Goal: Information Seeking & Learning: Learn about a topic

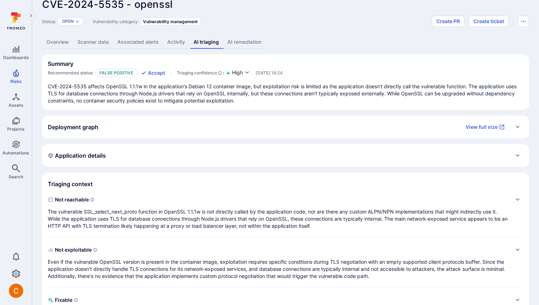
scroll to position [59, 0]
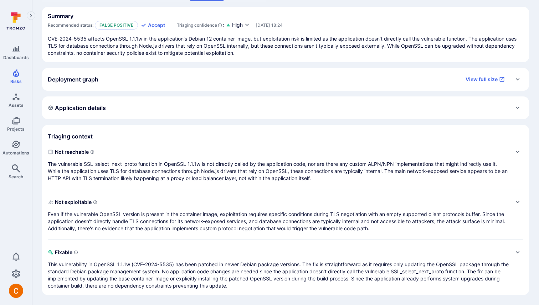
click at [212, 174] on p "The vulnerable SSL_select_next_proto function in OpenSSL 1.1.1w is not directly…" at bounding box center [278, 171] width 461 height 21
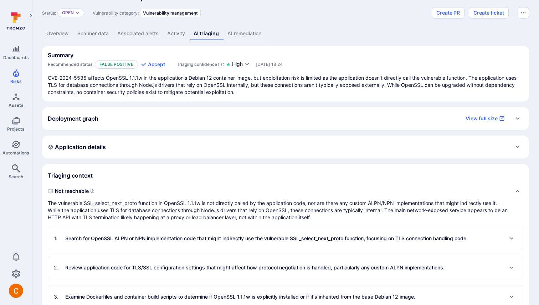
scroll to position [2, 0]
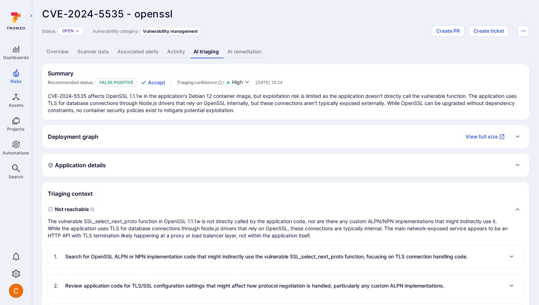
click at [164, 254] on p "Search for OpenSSL ALPN or NPN implementation code that might indirectly use th…" at bounding box center [266, 256] width 402 height 7
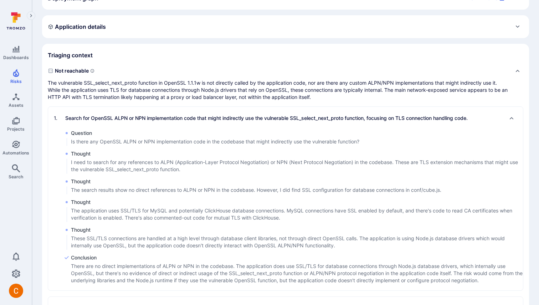
scroll to position [0, 0]
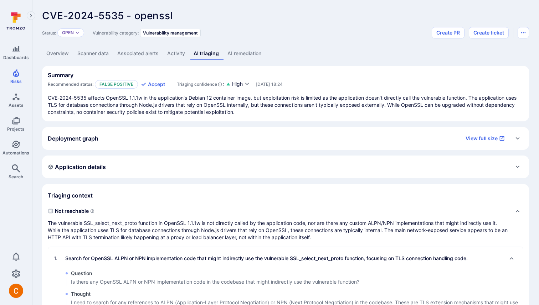
click at [99, 227] on p "The vulnerable SSL_select_next_proto function in OpenSSL 1.1.1w is not directly…" at bounding box center [278, 230] width 461 height 21
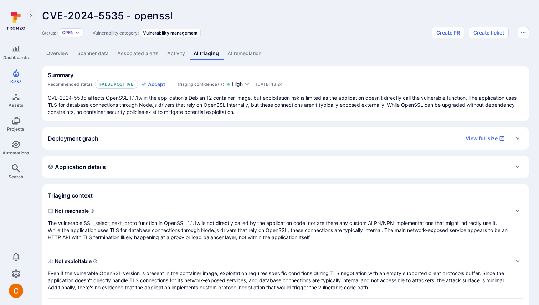
scroll to position [59, 0]
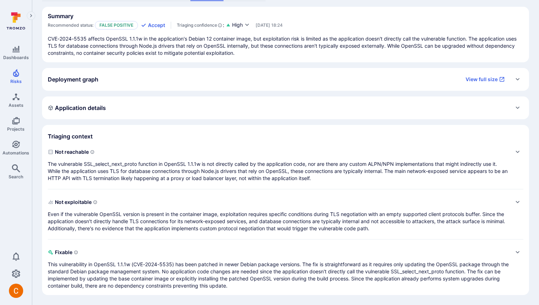
click at [174, 180] on p "The vulnerable SSL_select_next_proto function in OpenSSL 1.1.1w is not directly…" at bounding box center [278, 171] width 461 height 21
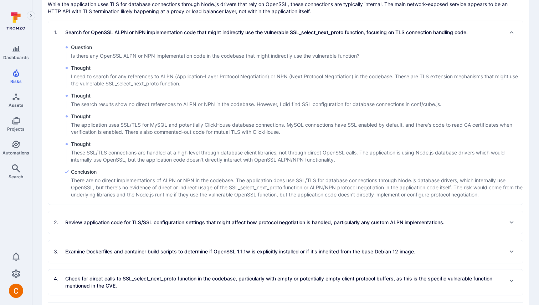
scroll to position [175, 0]
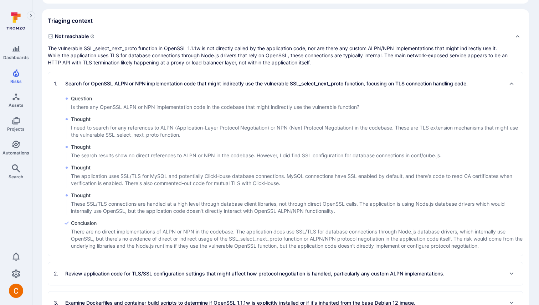
click at [128, 77] on div "1 . Search for OpenSSL ALPN or NPN implementation code that might indirectly us…" at bounding box center [285, 83] width 475 height 23
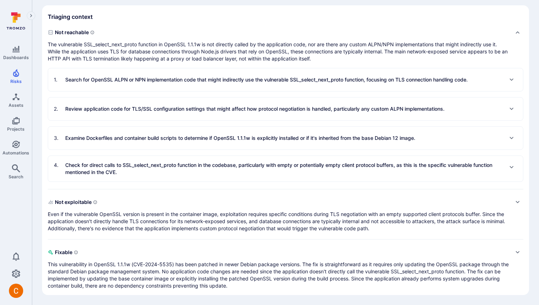
scroll to position [174, 0]
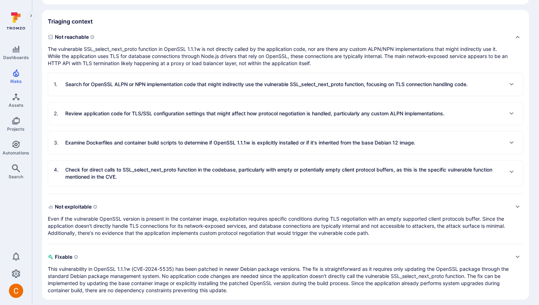
click at [133, 86] on p "Search for OpenSSL ALPN or NPN implementation code that might indirectly use th…" at bounding box center [266, 84] width 402 height 7
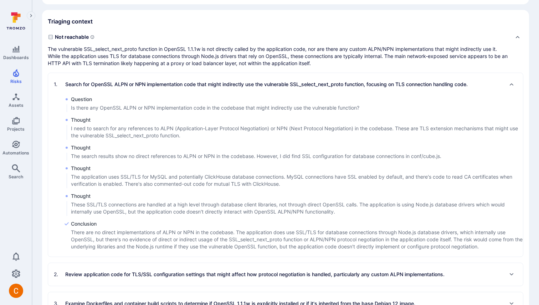
click at [133, 86] on p "Search for OpenSSL ALPN or NPN implementation code that might indirectly use th…" at bounding box center [266, 84] width 402 height 7
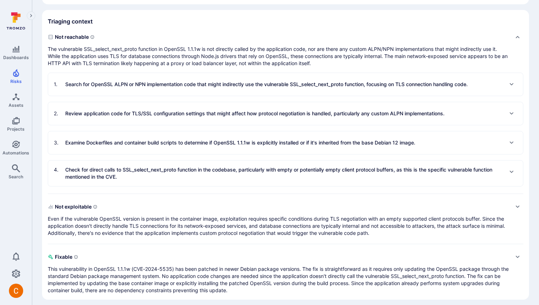
click at [159, 87] on p "Search for OpenSSL ALPN or NPN implementation code that might indirectly use th…" at bounding box center [266, 84] width 402 height 7
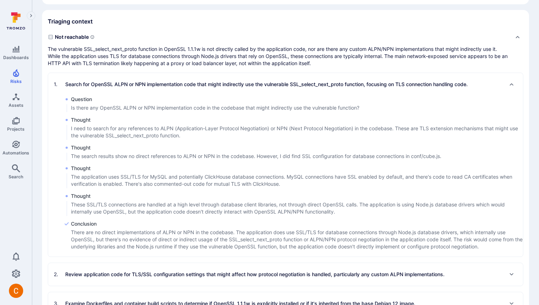
click at [148, 87] on p "Search for OpenSSL ALPN or NPN implementation code that might indirectly use th…" at bounding box center [266, 84] width 402 height 7
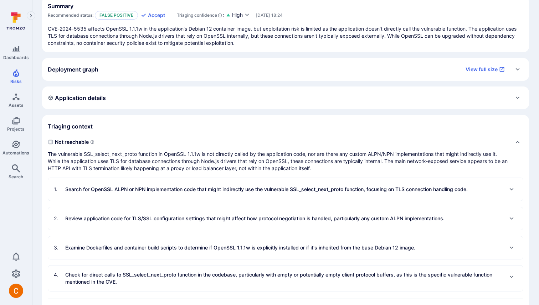
scroll to position [0, 0]
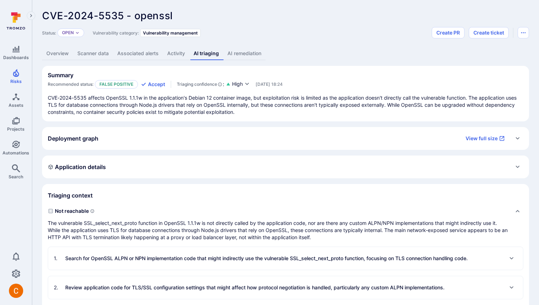
click at [189, 163] on div "Application details" at bounding box center [285, 166] width 475 height 11
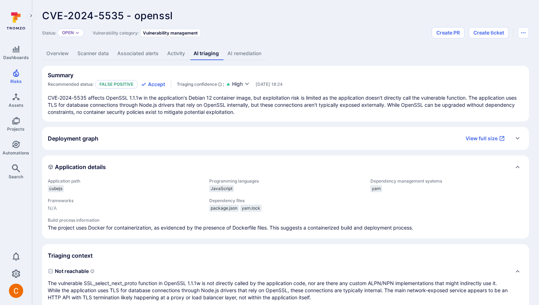
click at [189, 163] on div "Application details" at bounding box center [285, 166] width 475 height 11
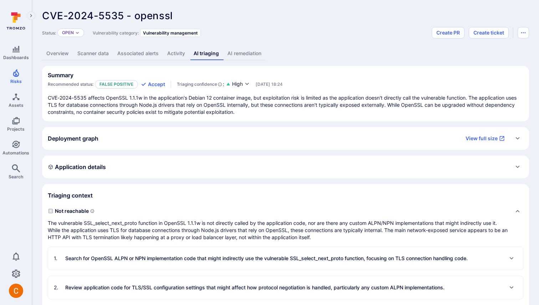
click at [182, 147] on div "Deployment graph View full size" at bounding box center [285, 138] width 487 height 23
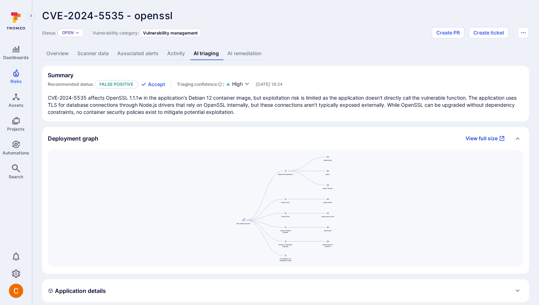
click at [480, 136] on link "View full size" at bounding box center [485, 138] width 48 height 11
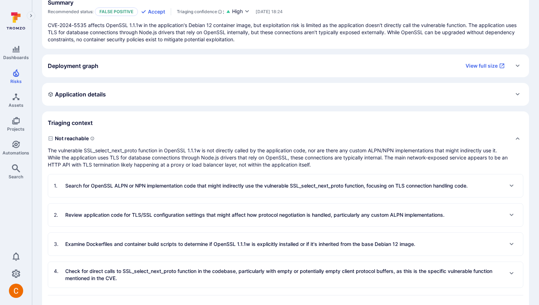
scroll to position [31, 0]
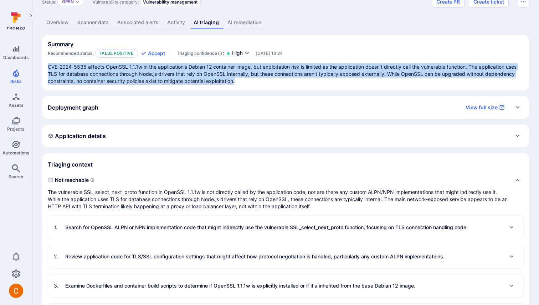
drag, startPoint x: 46, startPoint y: 65, endPoint x: 241, endPoint y: 92, distance: 196.9
click at [241, 92] on div "Summary Recommended status: False positive Accept Triaging confidence : High [D…" at bounding box center [285, 239] width 487 height 408
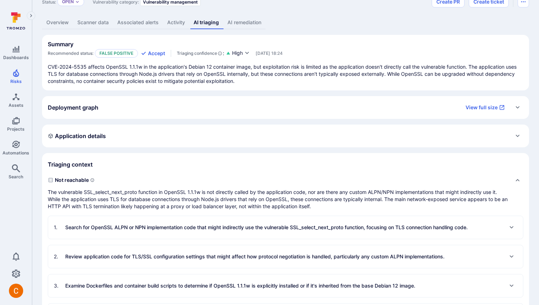
click at [103, 53] on p "False positive" at bounding box center [116, 53] width 43 height 9
drag, startPoint x: 96, startPoint y: 53, endPoint x: 134, endPoint y: 55, distance: 38.2
click at [134, 55] on p "False positive" at bounding box center [116, 53] width 43 height 9
click at [76, 179] on span "Not reachable" at bounding box center [278, 180] width 461 height 11
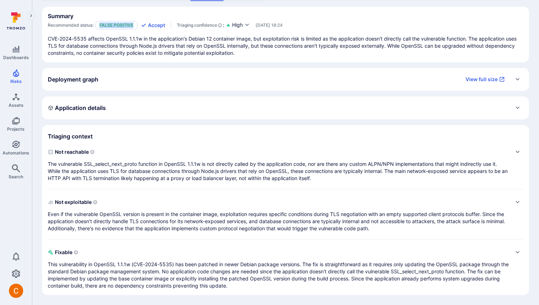
scroll to position [0, 0]
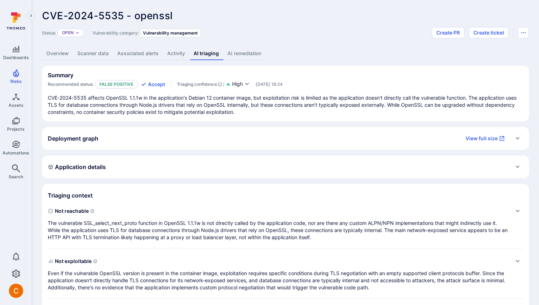
click at [252, 104] on p "CVE-2024-5535 affects OpenSSL 1.1.1w in the application's Debian 12 container i…" at bounding box center [285, 104] width 475 height 21
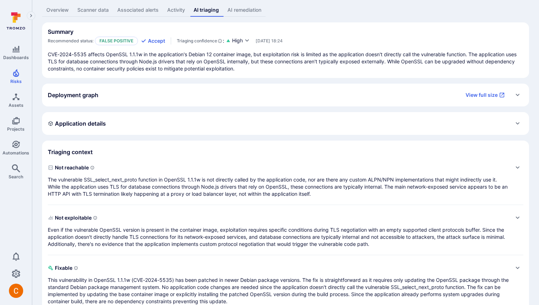
scroll to position [59, 0]
